Goal: Task Accomplishment & Management: Manage account settings

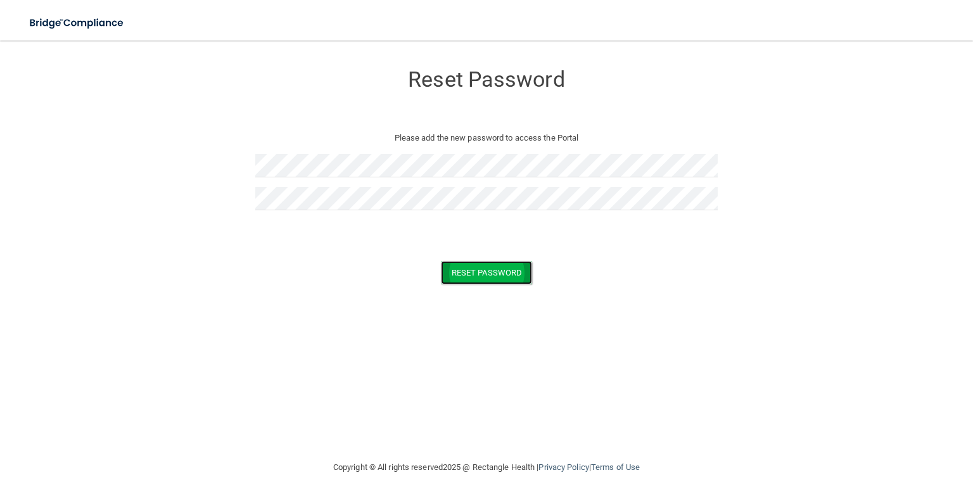
click at [502, 267] on button "Reset Password" at bounding box center [486, 272] width 91 height 23
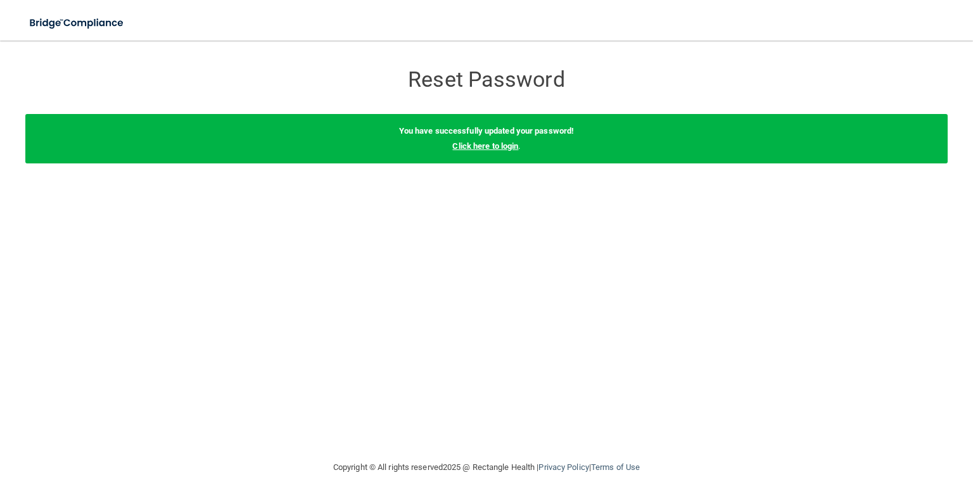
click at [501, 146] on link "Click here to login" at bounding box center [485, 146] width 66 height 10
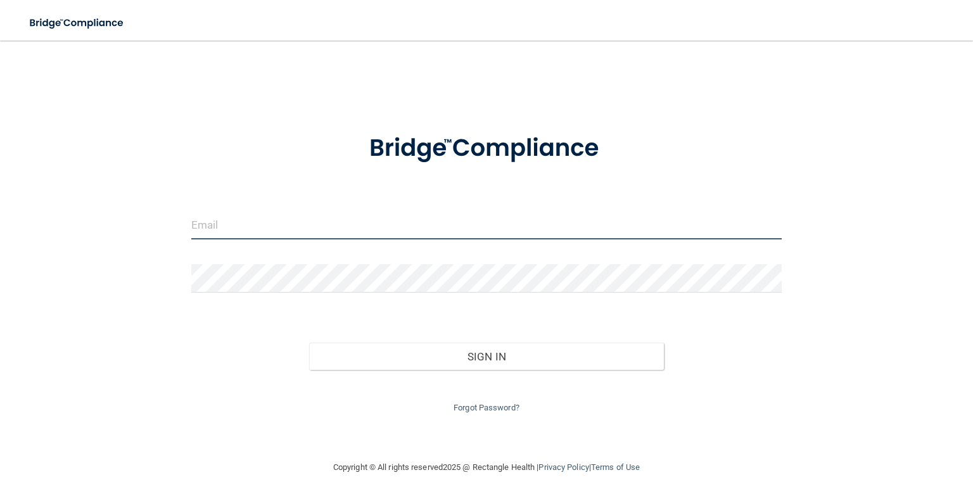
type input "[EMAIL_ADDRESS][DOMAIN_NAME]"
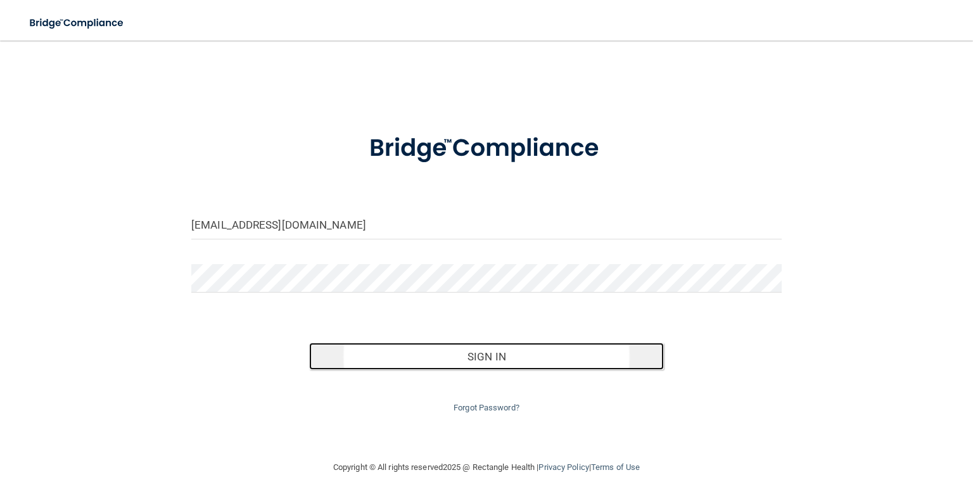
click at [485, 362] on button "Sign In" at bounding box center [486, 357] width 354 height 28
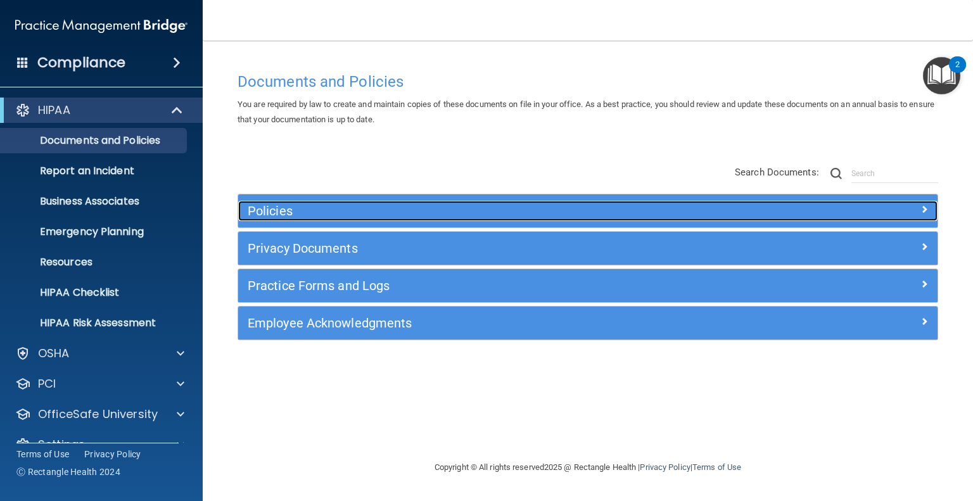
click at [502, 212] on h5 "Policies" at bounding box center [501, 211] width 506 height 14
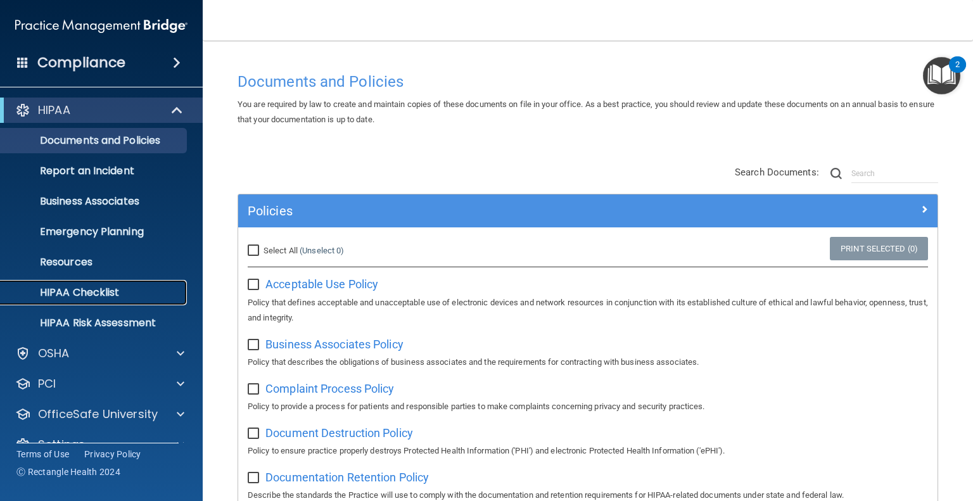
click at [70, 299] on p "HIPAA Checklist" at bounding box center [94, 292] width 173 height 13
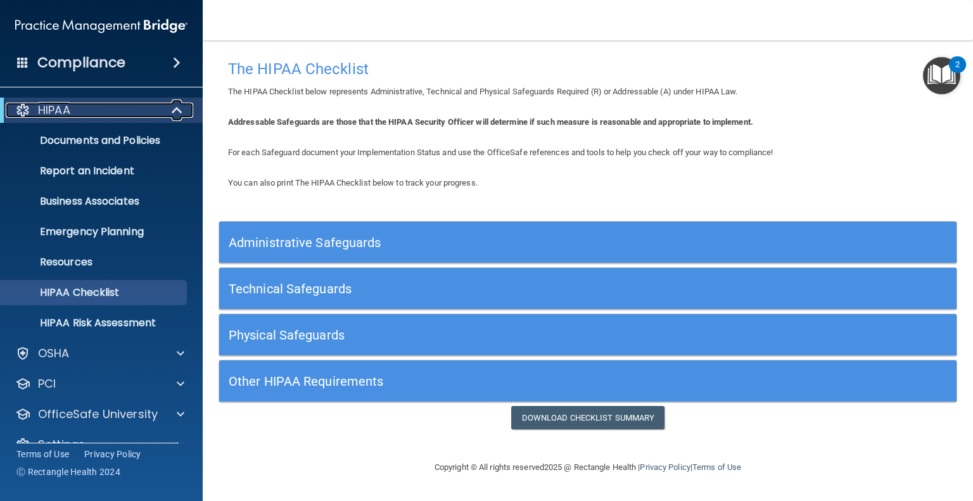
click at [177, 109] on span at bounding box center [178, 110] width 11 height 15
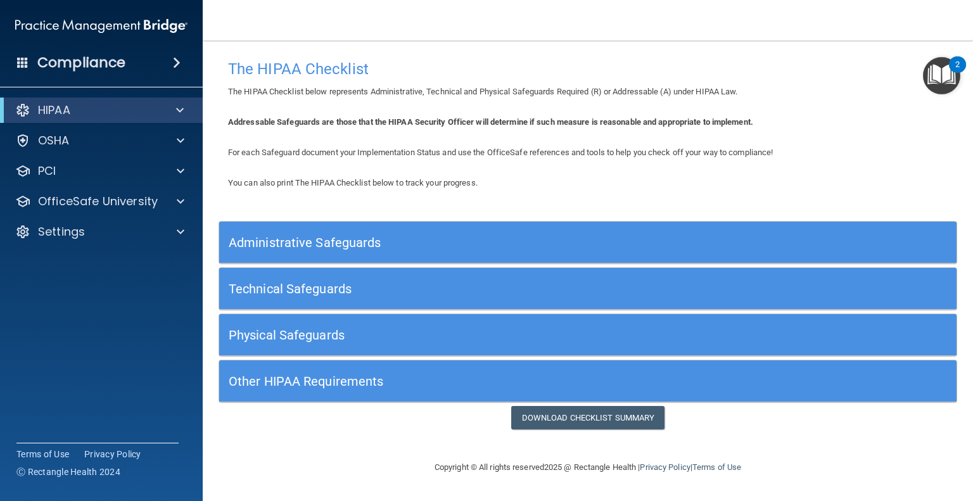
click at [176, 65] on span at bounding box center [177, 62] width 8 height 15
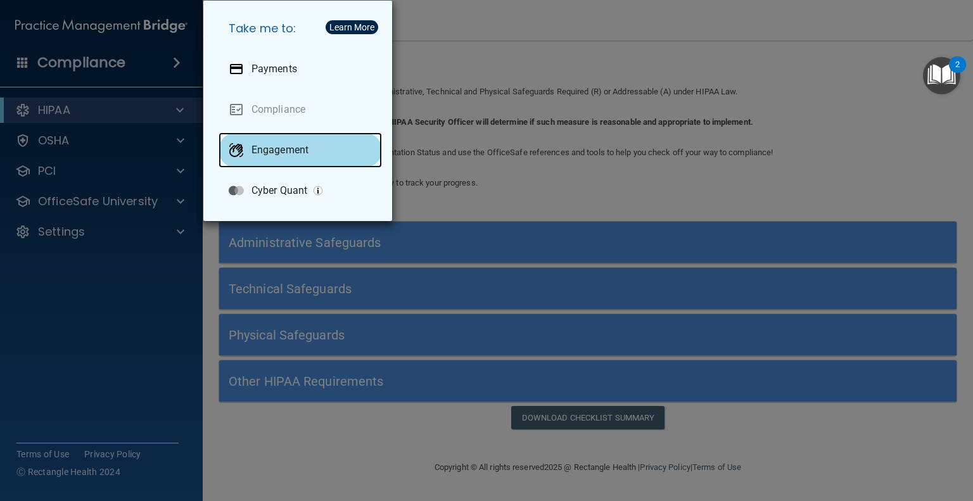
click at [266, 144] on p "Engagement" at bounding box center [280, 150] width 57 height 13
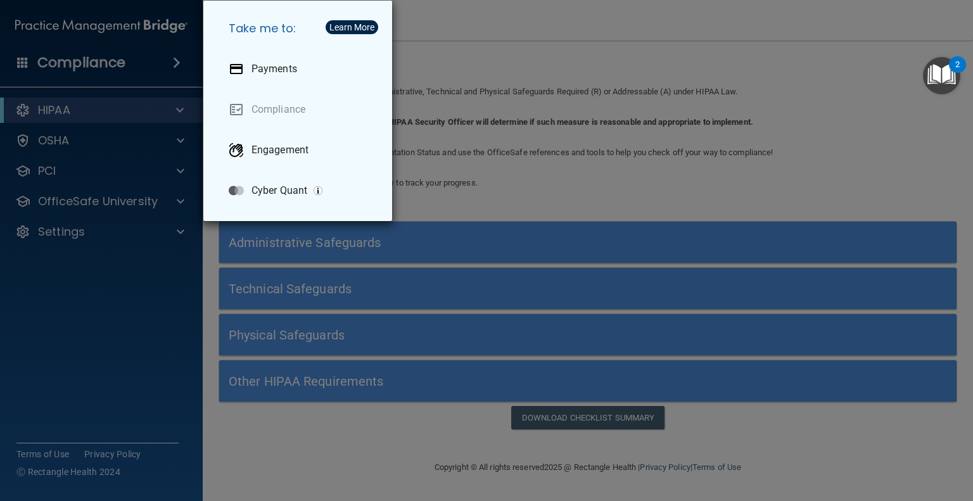
click at [177, 342] on div "Take me to: Payments Compliance Engagement Cyber Quant" at bounding box center [486, 250] width 973 height 501
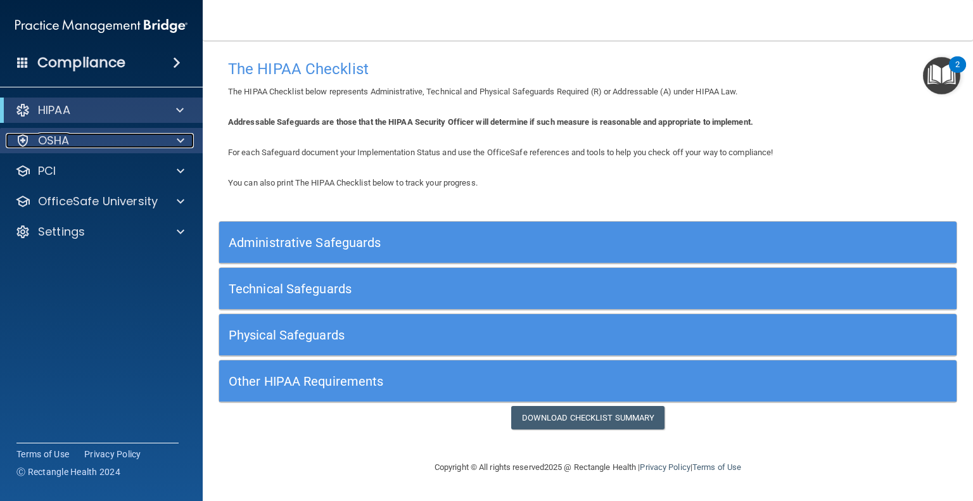
click at [169, 140] on div at bounding box center [179, 140] width 32 height 15
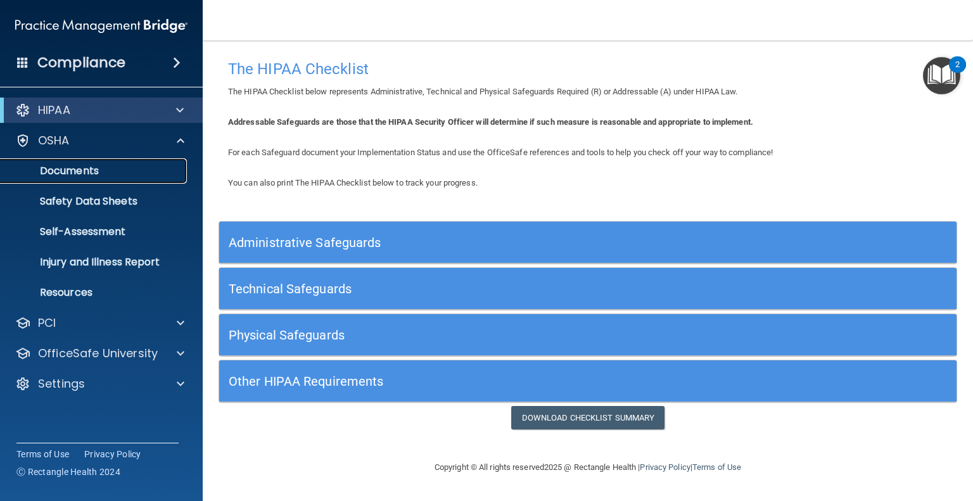
click at [108, 179] on link "Documents" at bounding box center [87, 170] width 200 height 25
